Goal: Task Accomplishment & Management: Use online tool/utility

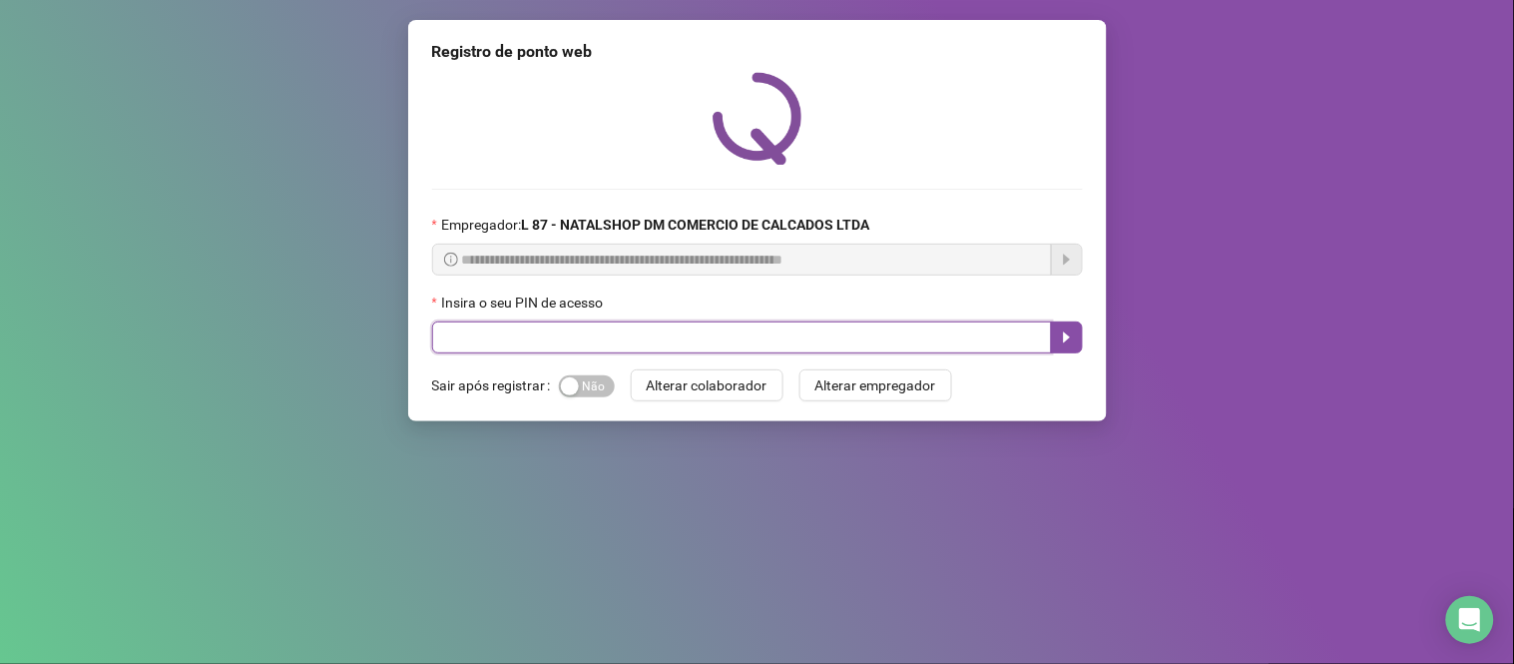
click at [657, 333] on input "text" at bounding box center [742, 337] width 620 height 32
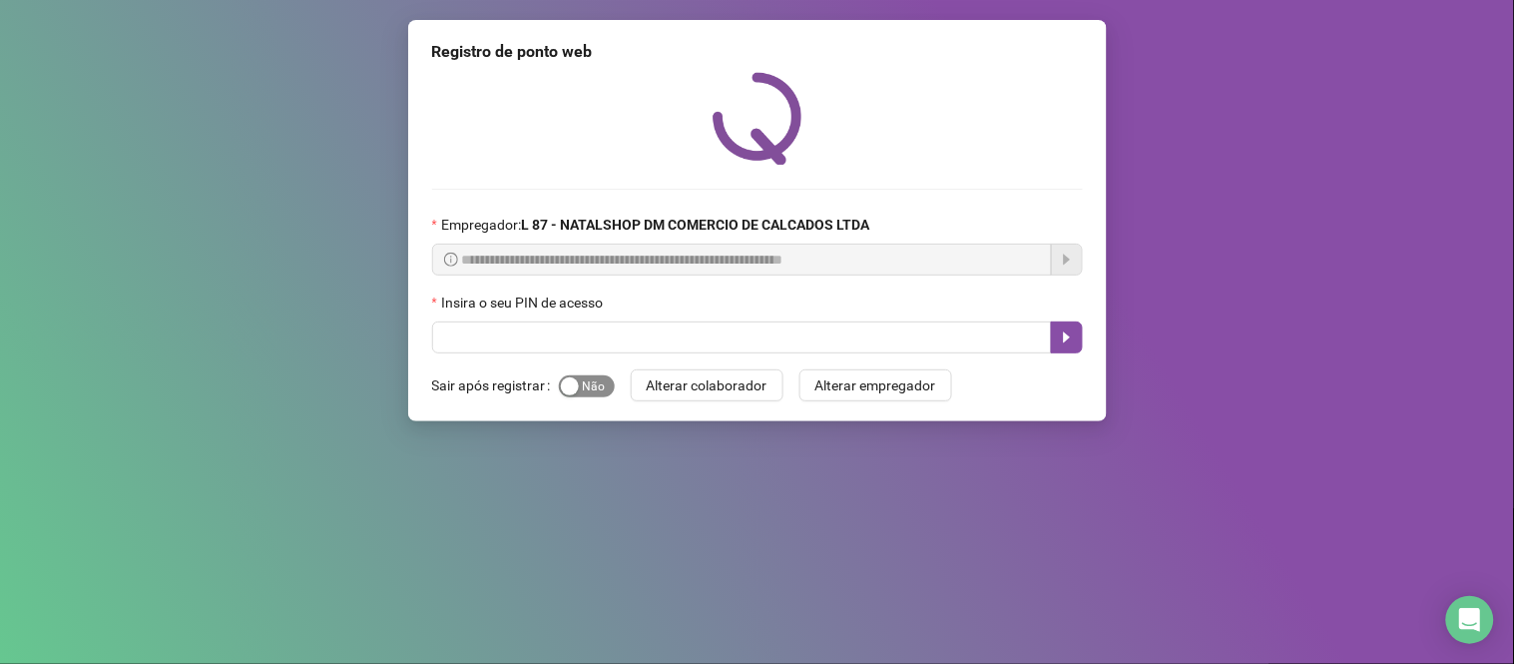
click at [600, 382] on span "Sim Não" at bounding box center [587, 386] width 56 height 22
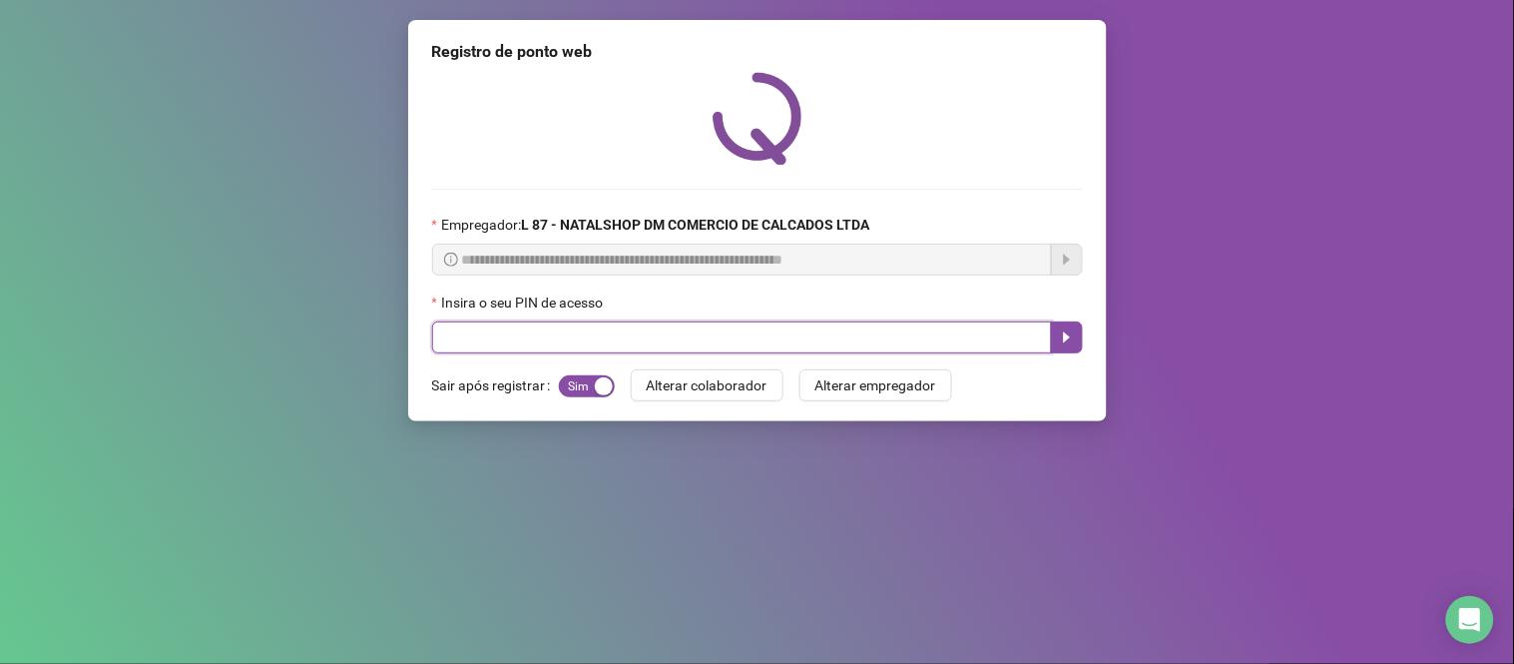
click at [634, 346] on input "text" at bounding box center [742, 337] width 620 height 32
type input "*****"
click at [1058, 352] on button "button" at bounding box center [1067, 337] width 32 height 32
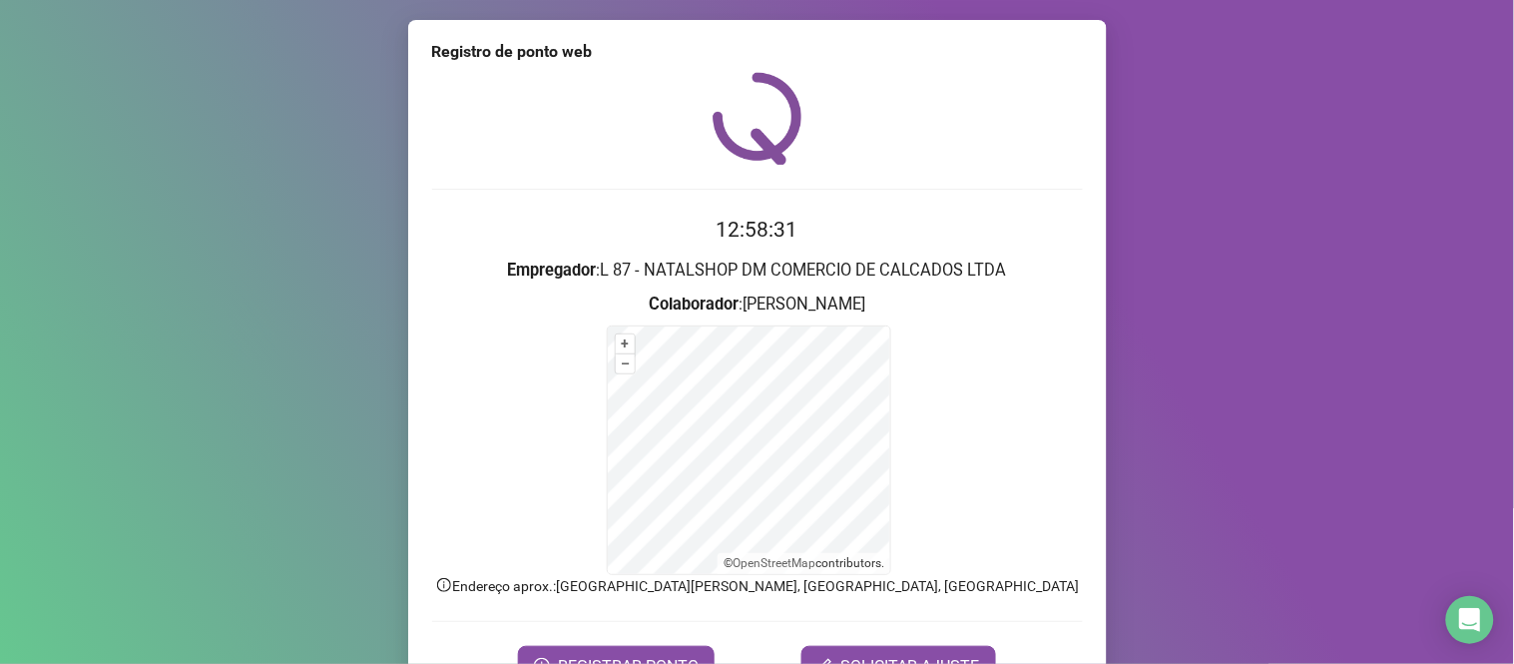
scroll to position [108, 0]
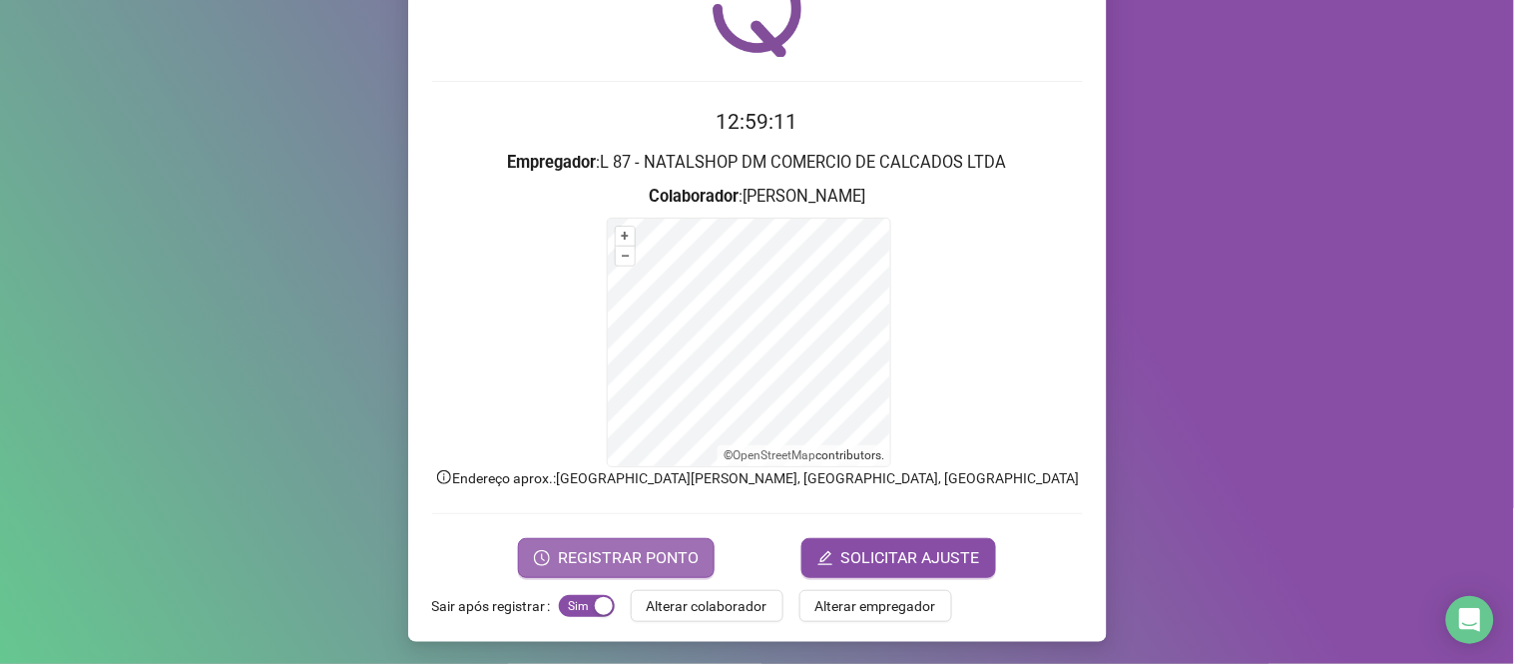
click at [688, 540] on button "REGISTRAR PONTO" at bounding box center [616, 558] width 197 height 40
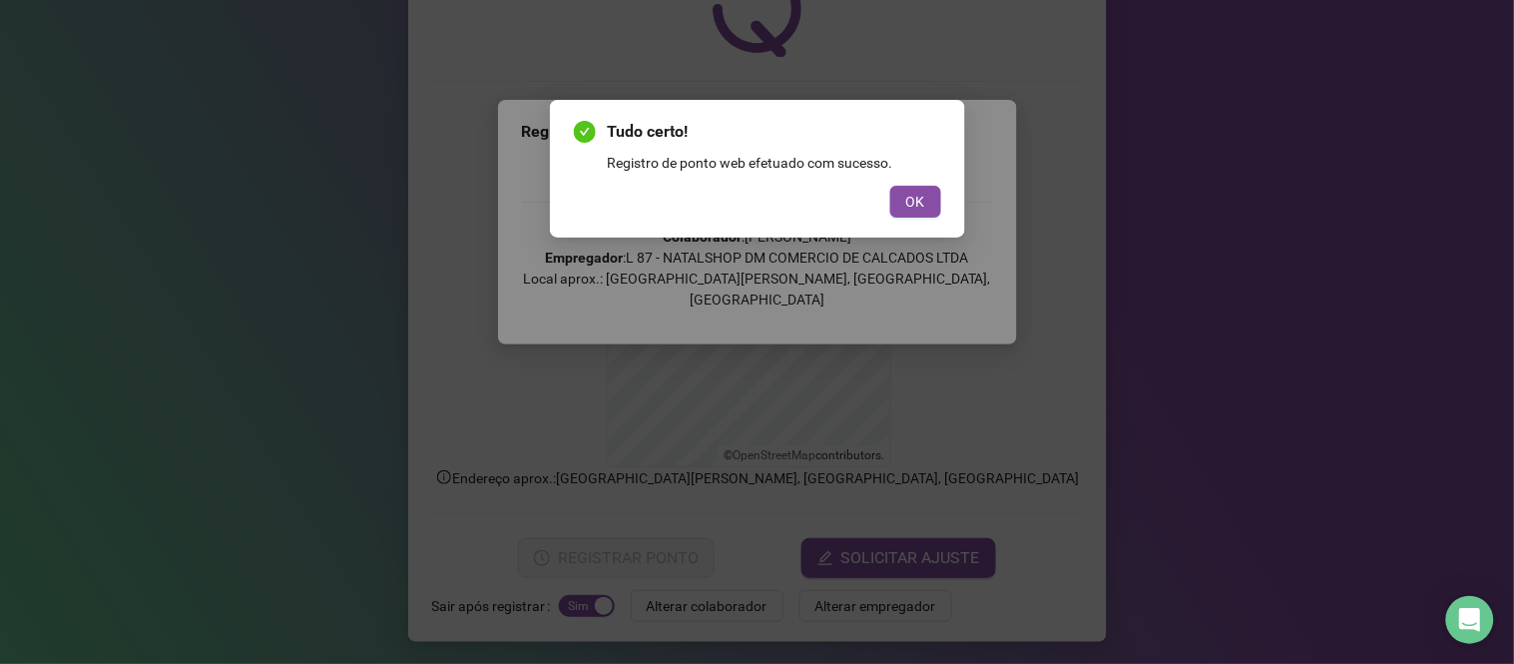
click at [921, 183] on div "Tudo certo! Registro de ponto web efetuado com sucesso. OK" at bounding box center [757, 169] width 367 height 98
click at [911, 195] on span "OK" at bounding box center [915, 202] width 19 height 22
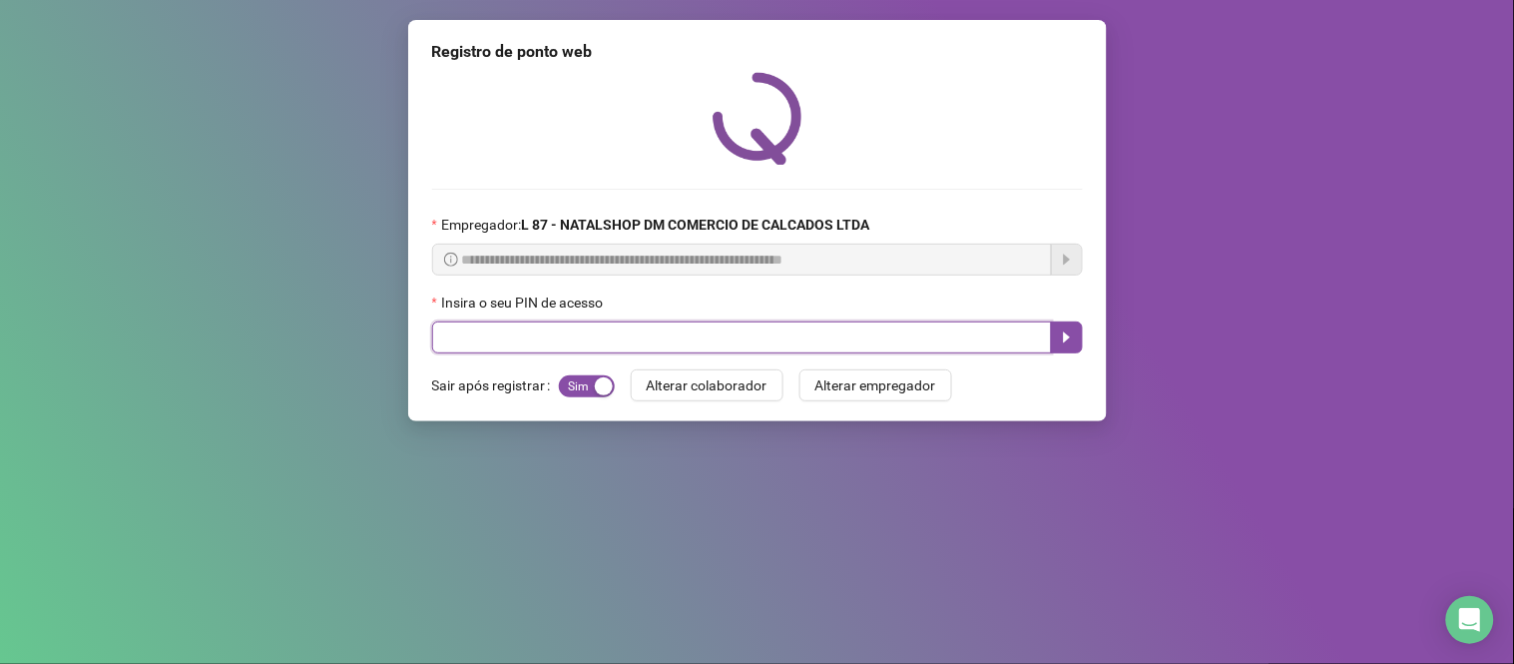
click at [503, 340] on input "text" at bounding box center [742, 337] width 620 height 32
type input "*****"
click at [1074, 333] on icon "caret-right" at bounding box center [1067, 337] width 16 height 16
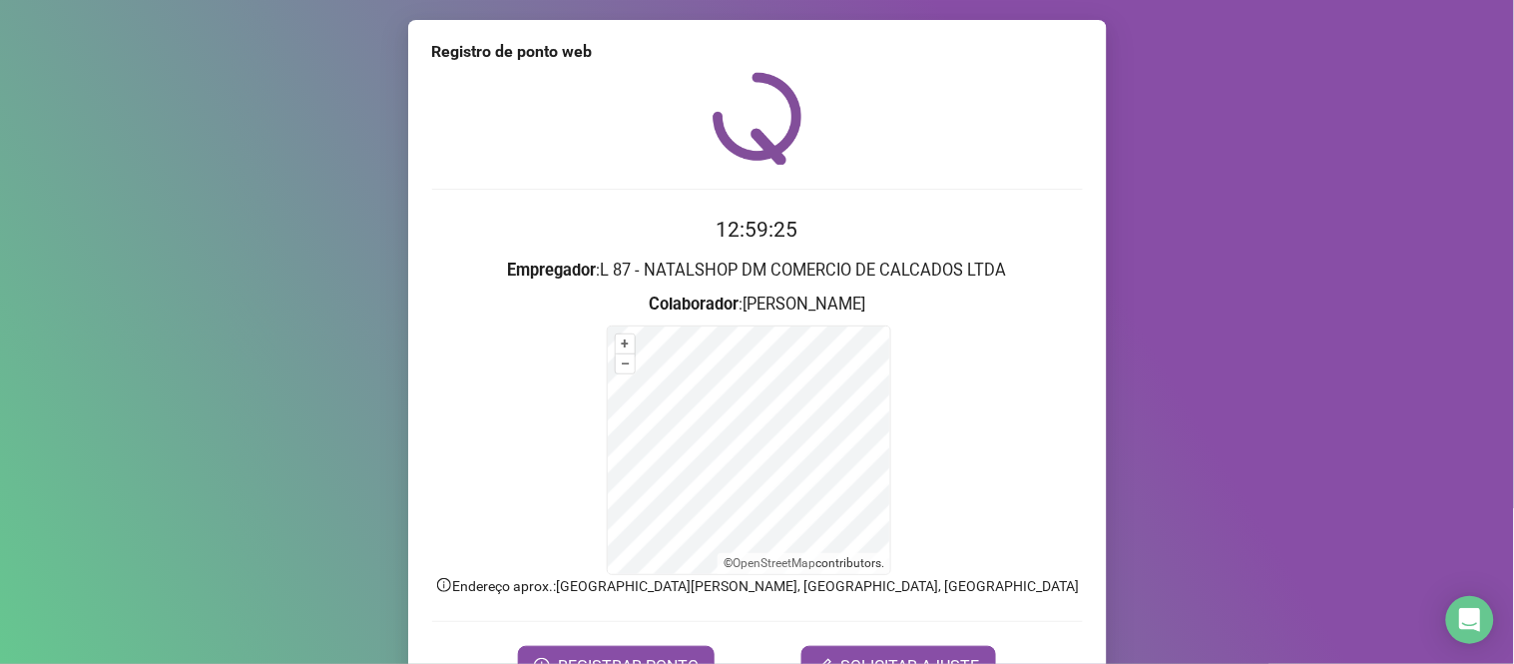
scroll to position [108, 0]
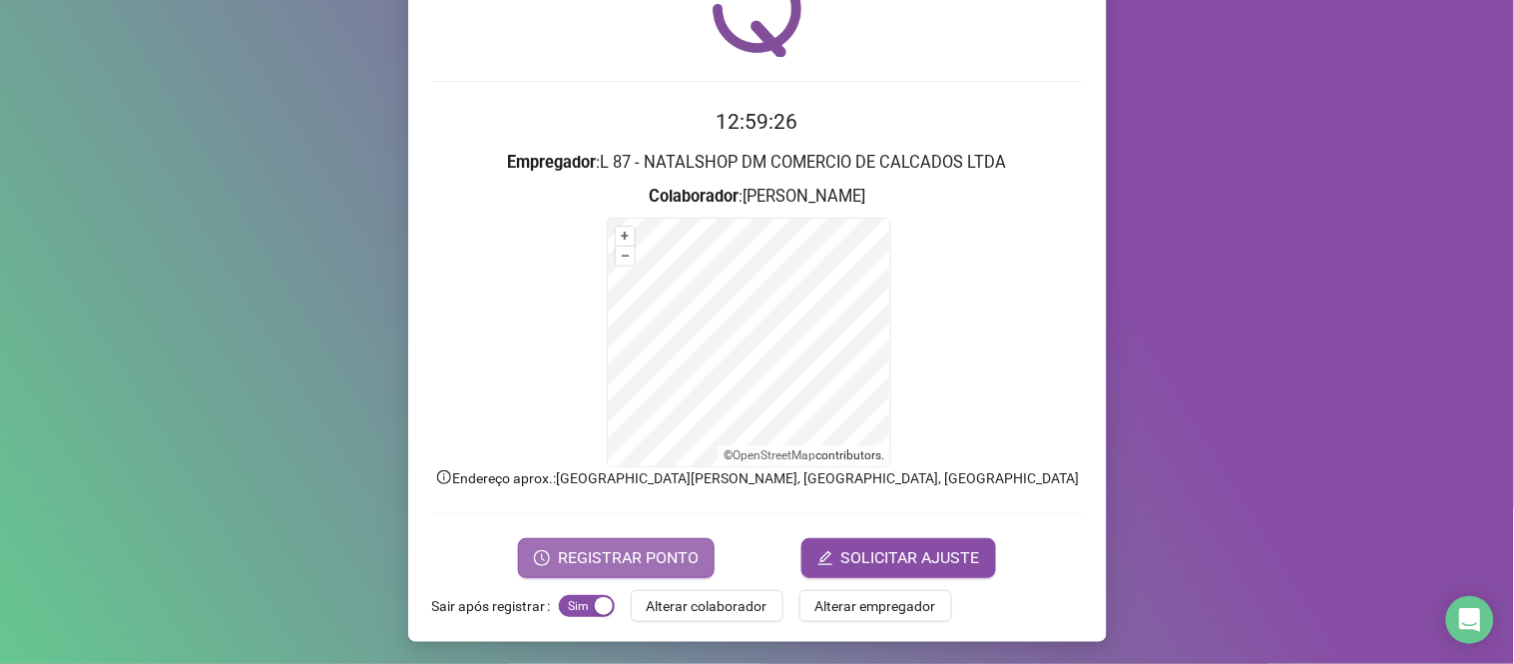
click at [567, 554] on span "REGISTRAR PONTO" at bounding box center [628, 558] width 141 height 24
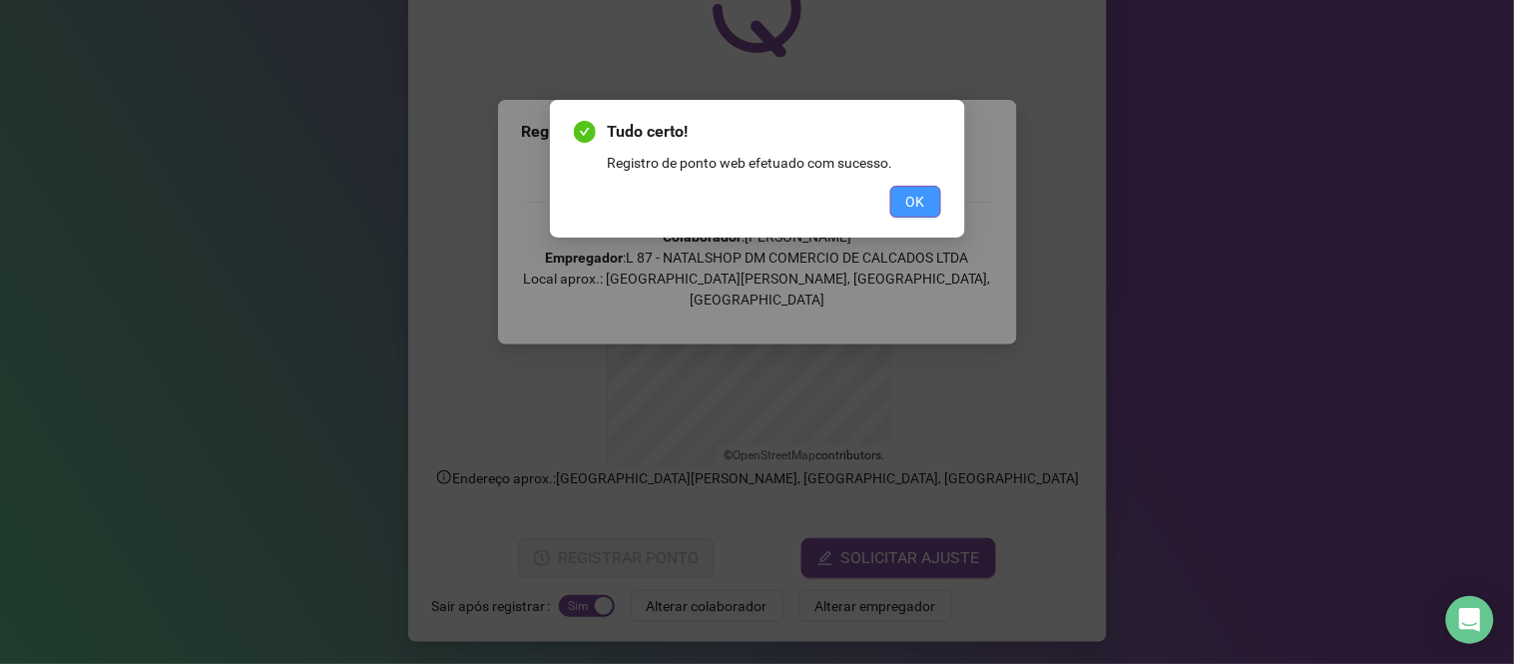
click at [914, 205] on span "OK" at bounding box center [915, 202] width 19 height 22
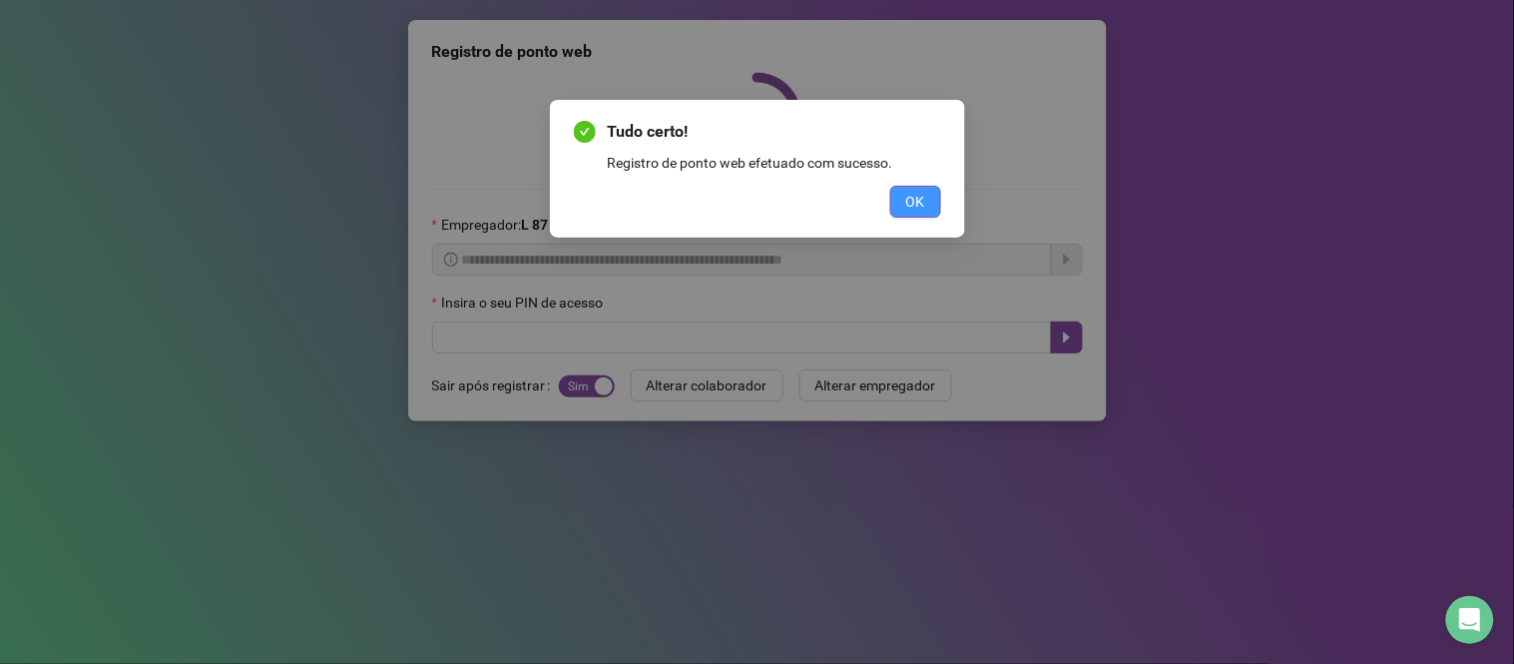
scroll to position [0, 0]
